Goal: Information Seeking & Learning: Learn about a topic

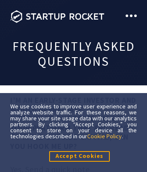
click at [105, 136] on link "Cookie Policy" at bounding box center [104, 136] width 35 height 8
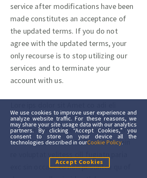
scroll to position [8717, 0]
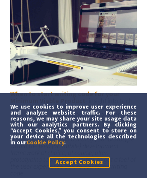
scroll to position [7741, 0]
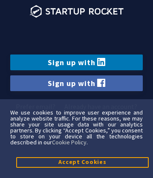
click at [76, 83] on link "Sign up with" at bounding box center [76, 84] width 133 height 16
